Goal: Find specific page/section: Find specific page/section

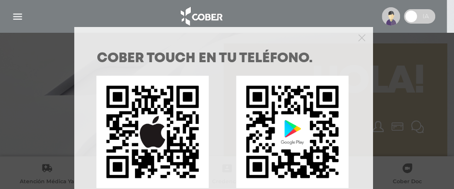
click at [15, 13] on div "COBER TOUCH en tu teléfono. DESCARGALA ACA CON IOS DESCARGALA ACA CON GOOGLE PL…" at bounding box center [227, 94] width 454 height 189
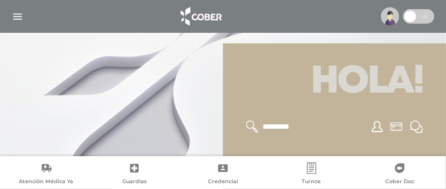
click at [18, 16] on img "button" at bounding box center [18, 17] width 12 height 12
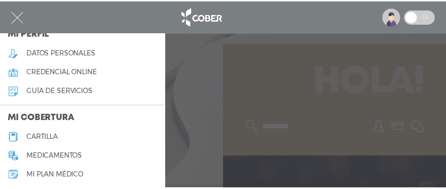
scroll to position [96, 0]
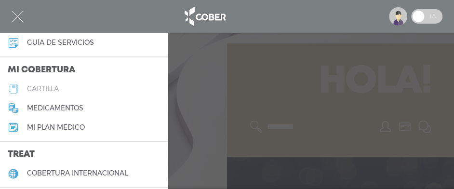
click at [53, 93] on h5 "cartilla" at bounding box center [43, 89] width 32 height 8
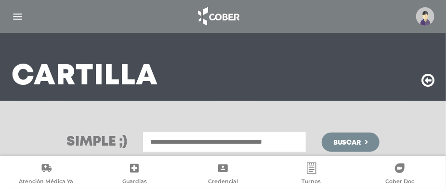
scroll to position [96, 0]
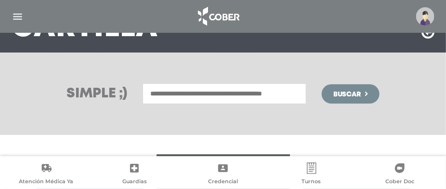
click at [160, 90] on input "text" at bounding box center [225, 93] width 164 height 21
type input "**********"
click at [322, 84] on button "Buscar" at bounding box center [351, 93] width 58 height 19
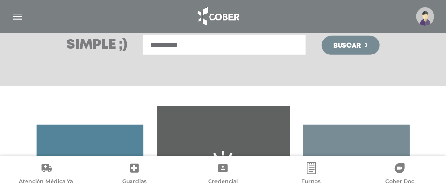
scroll to position [96, 0]
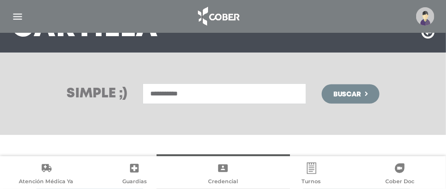
click at [354, 91] on span "Buscar" at bounding box center [348, 94] width 28 height 7
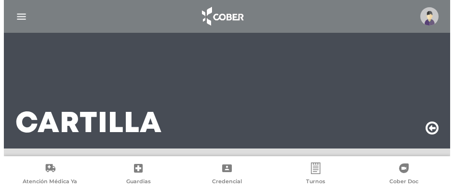
scroll to position [96, 0]
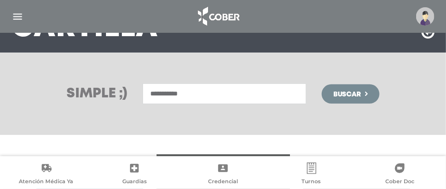
click at [426, 15] on img at bounding box center [426, 16] width 18 height 18
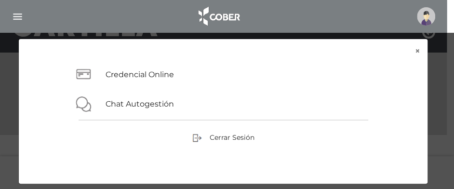
scroll to position [145, 0]
click at [415, 53] on button "×" at bounding box center [417, 51] width 21 height 24
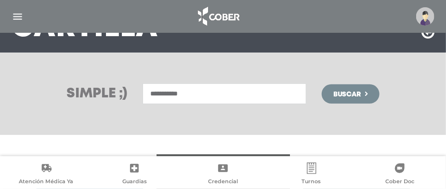
click at [13, 15] on img "button" at bounding box center [18, 17] width 12 height 12
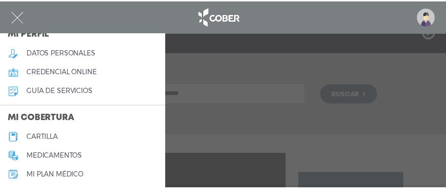
scroll to position [96, 0]
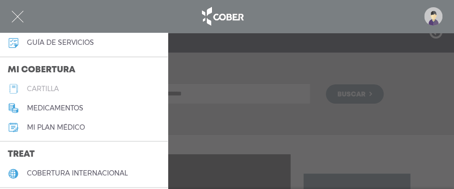
click at [51, 93] on h5 "cartilla" at bounding box center [43, 89] width 32 height 8
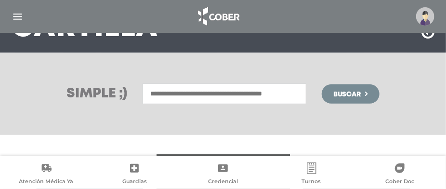
scroll to position [48, 0]
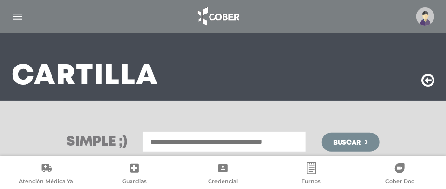
click at [160, 140] on input "text" at bounding box center [225, 142] width 164 height 21
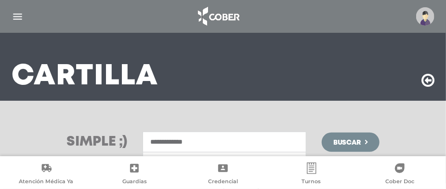
type input "**********"
click at [322, 133] on button "Buscar" at bounding box center [351, 142] width 58 height 19
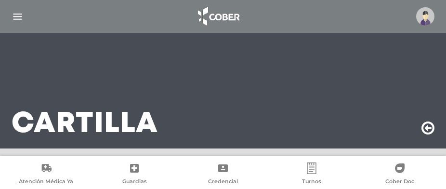
scroll to position [48, 0]
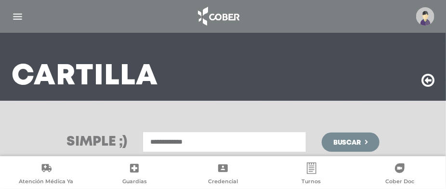
drag, startPoint x: 282, startPoint y: 113, endPoint x: 242, endPoint y: 128, distance: 42.0
click at [281, 113] on div "**********" at bounding box center [223, 142] width 446 height 82
click at [115, 143] on h3 "Simple ;)" at bounding box center [97, 141] width 61 height 13
